Goal: Task Accomplishment & Management: Manage account settings

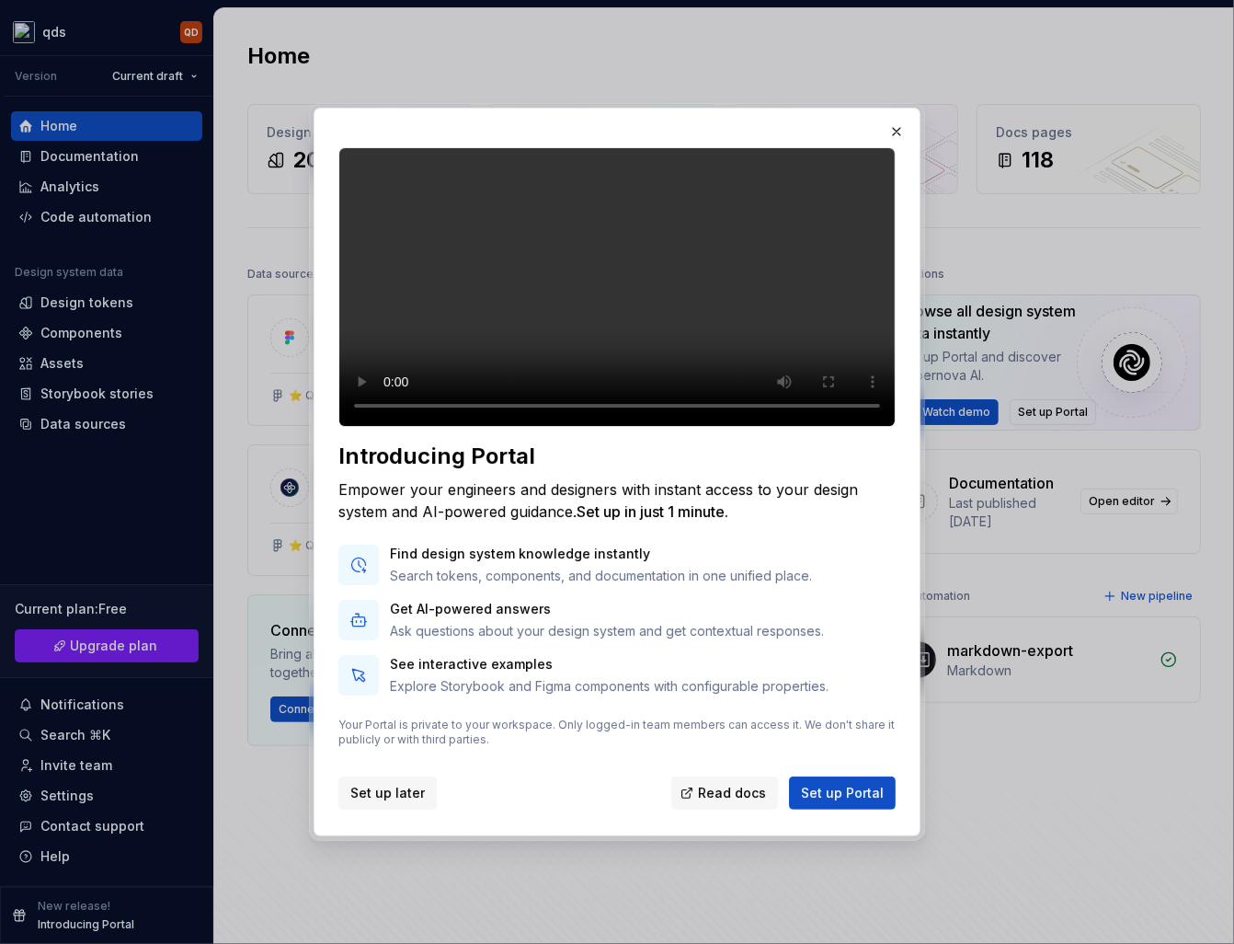
click at [379, 802] on span "Set up later" at bounding box center [387, 793] width 75 height 18
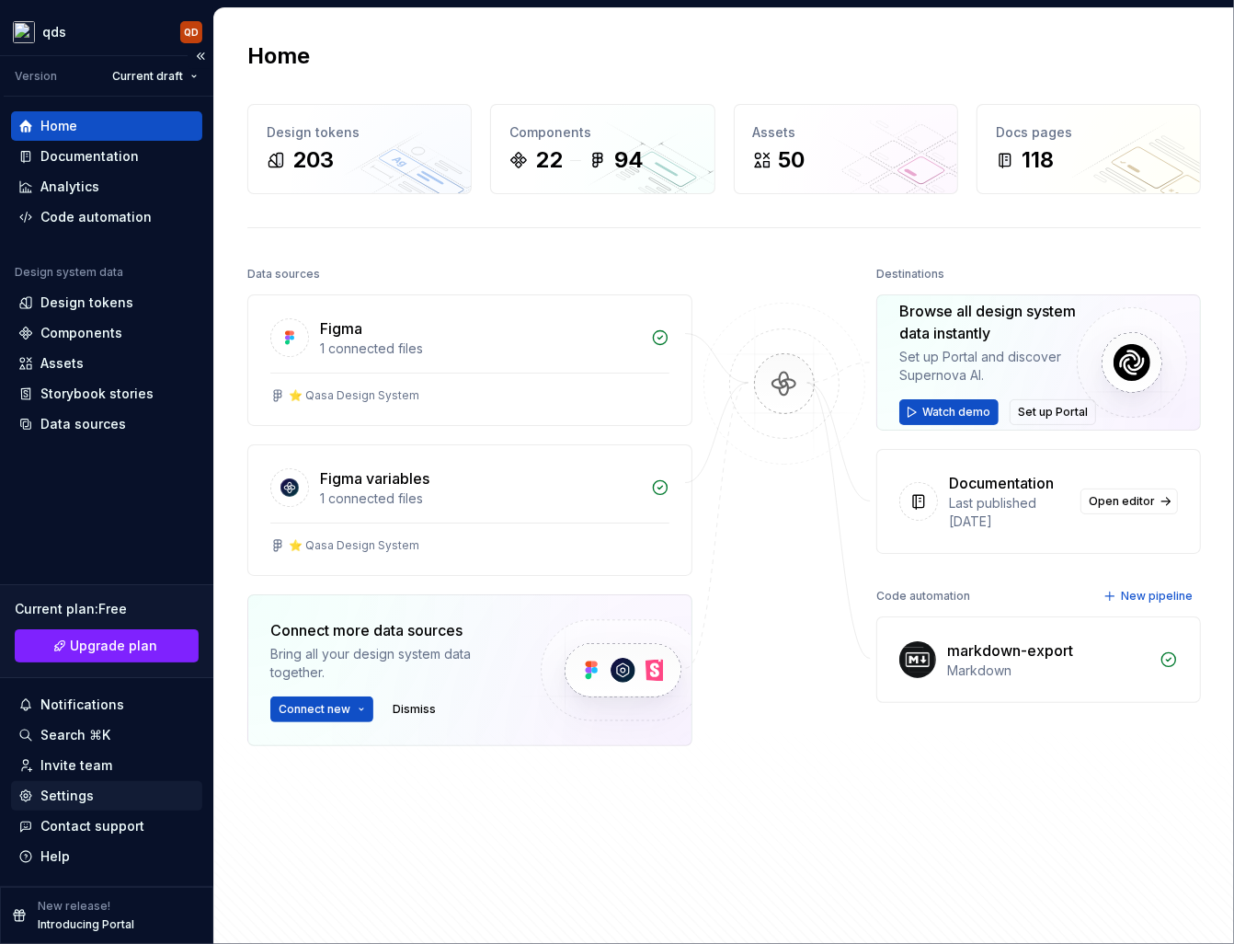
click at [133, 793] on div "Settings" at bounding box center [106, 795] width 177 height 18
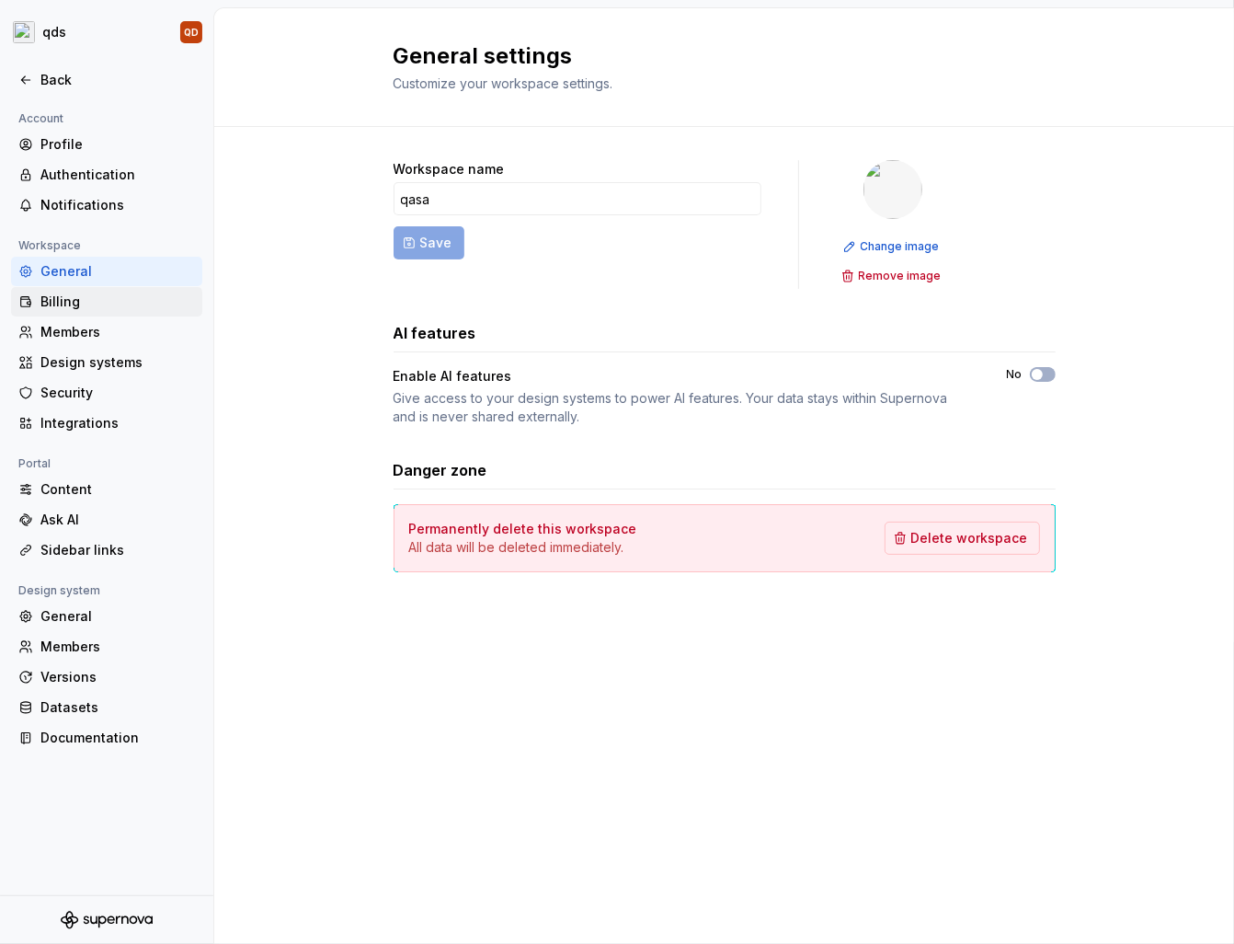
click at [159, 294] on div "Billing" at bounding box center [117, 301] width 155 height 18
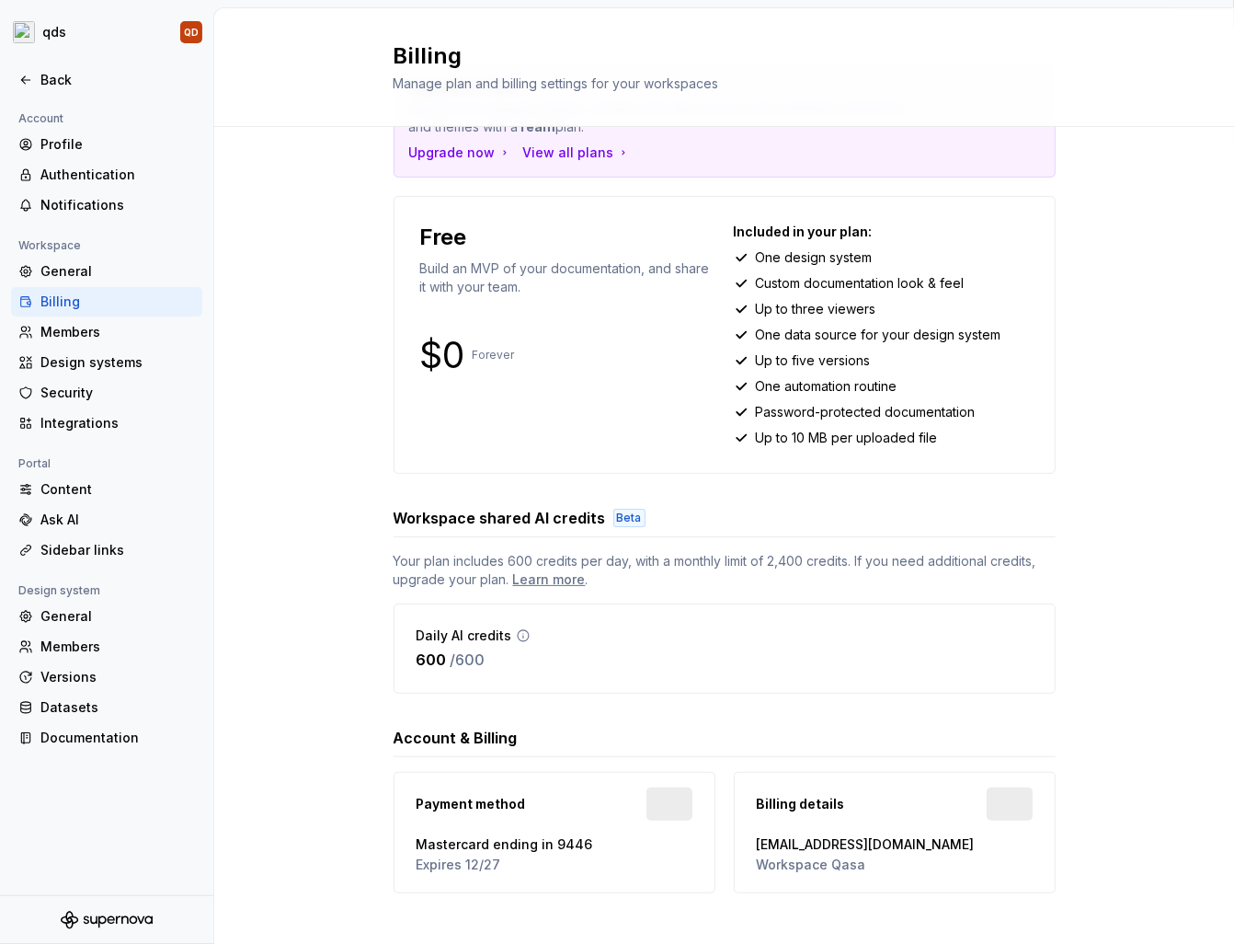
scroll to position [112, 0]
